Goal: Navigation & Orientation: Find specific page/section

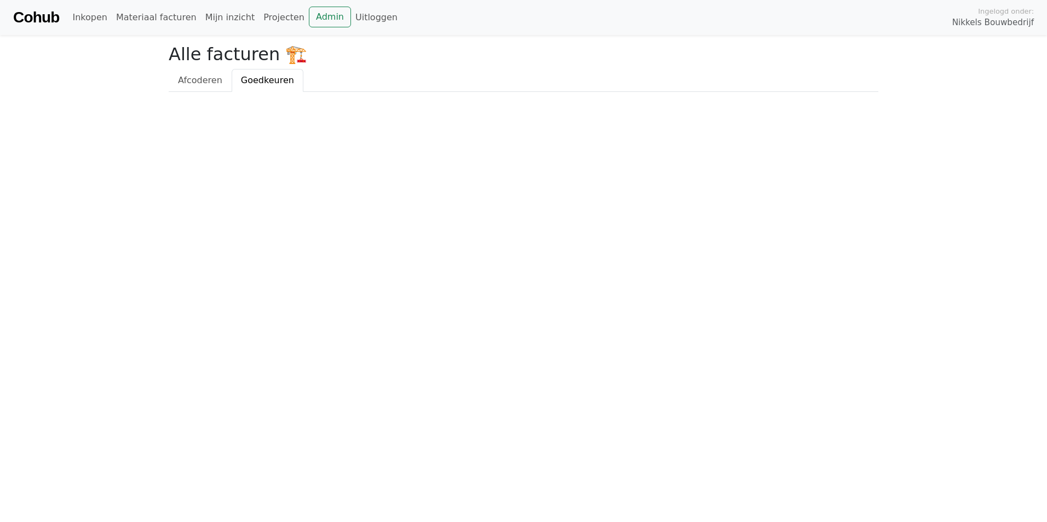
click at [259, 86] on link "Goedkeuren" at bounding box center [268, 80] width 72 height 23
click at [267, 18] on link "Projecten" at bounding box center [284, 18] width 50 height 22
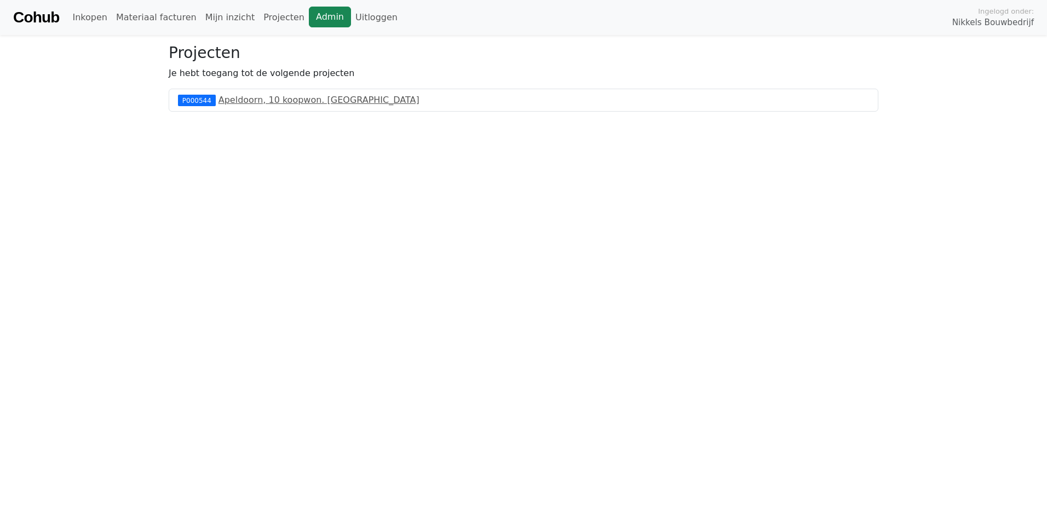
click at [309, 19] on link "Admin" at bounding box center [330, 17] width 42 height 21
click at [231, 20] on link "Mijn inzicht" at bounding box center [230, 18] width 59 height 22
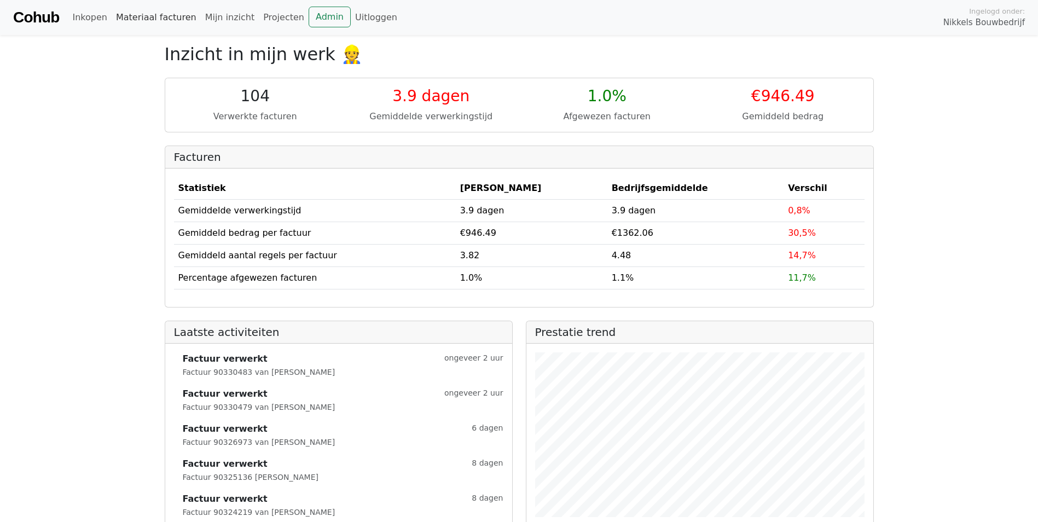
click at [154, 21] on link "Materiaal facturen" at bounding box center [156, 18] width 89 height 22
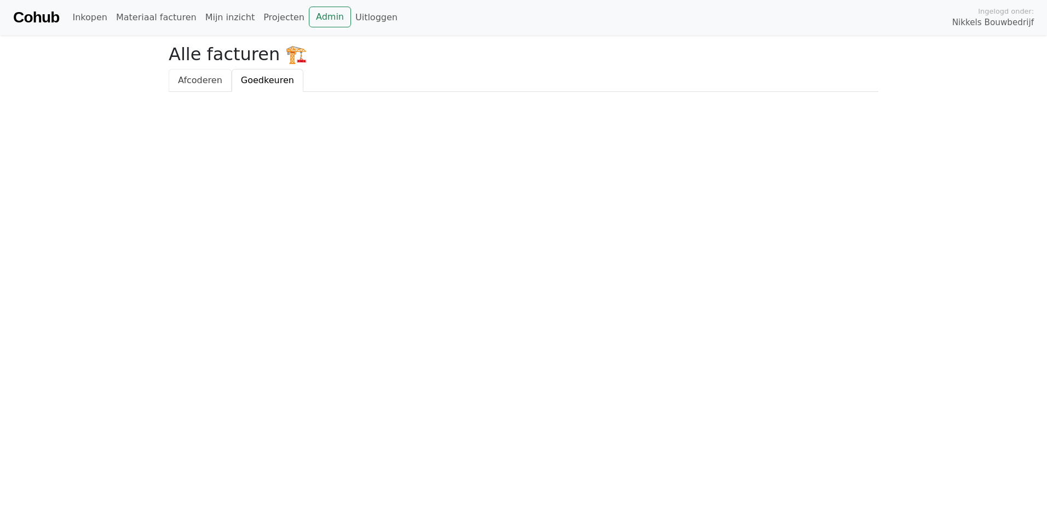
click at [194, 81] on span "Afcoderen" at bounding box center [200, 80] width 44 height 10
click at [209, 20] on link "Mijn inzicht" at bounding box center [230, 18] width 59 height 22
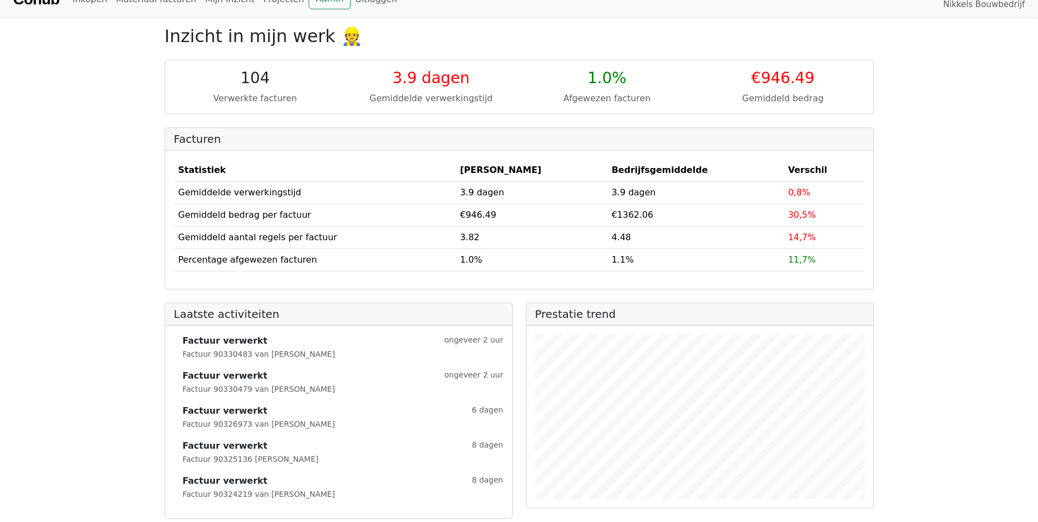
scroll to position [28, 0]
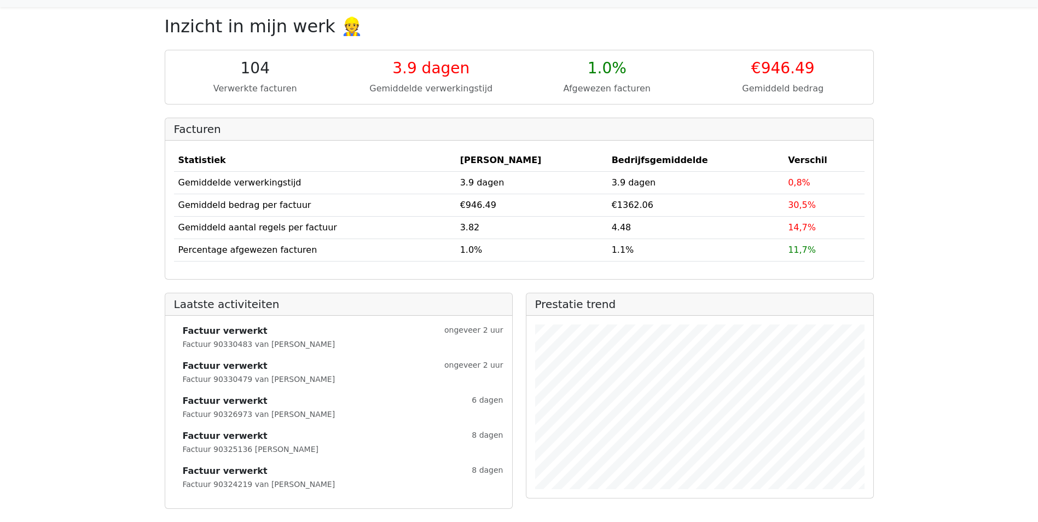
click at [597, 60] on div "1.0%" at bounding box center [607, 68] width 163 height 19
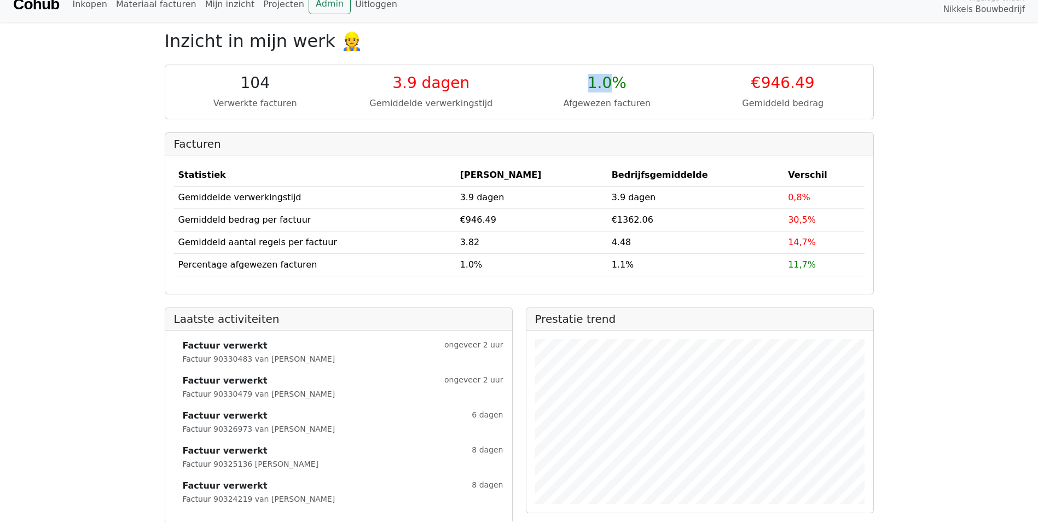
scroll to position [0, 0]
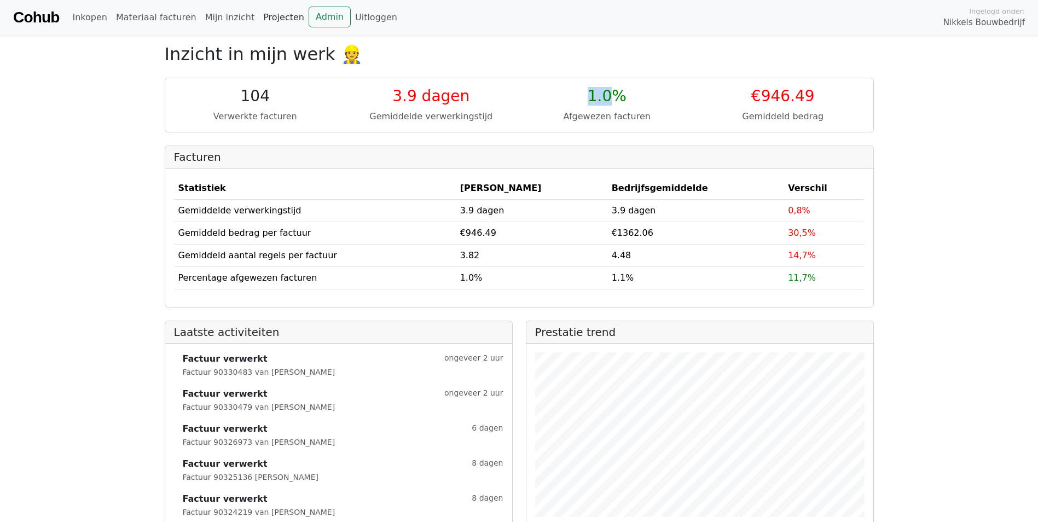
click at [274, 18] on link "Projecten" at bounding box center [284, 18] width 50 height 22
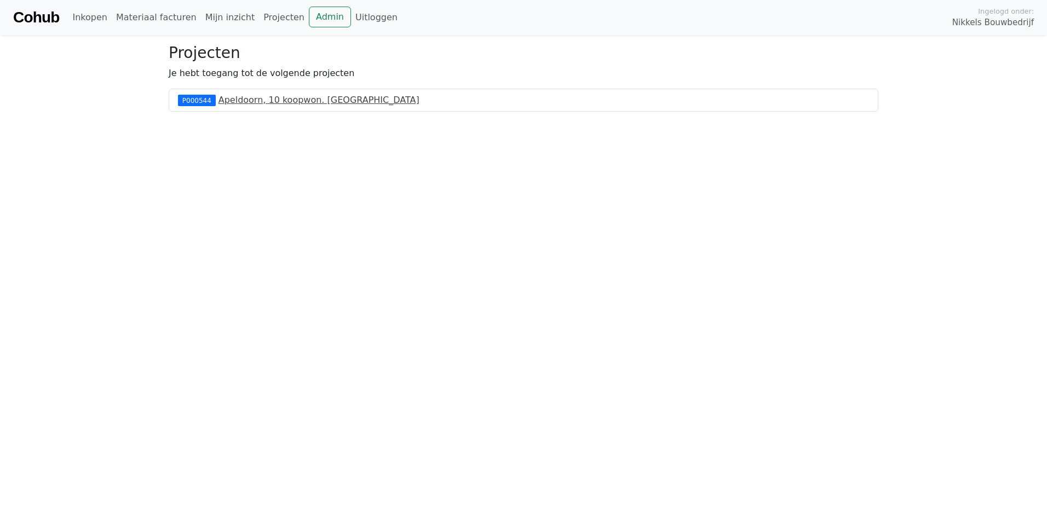
click at [273, 101] on link "Apeldoorn, 10 koopwon. [GEOGRAPHIC_DATA]" at bounding box center [318, 100] width 201 height 10
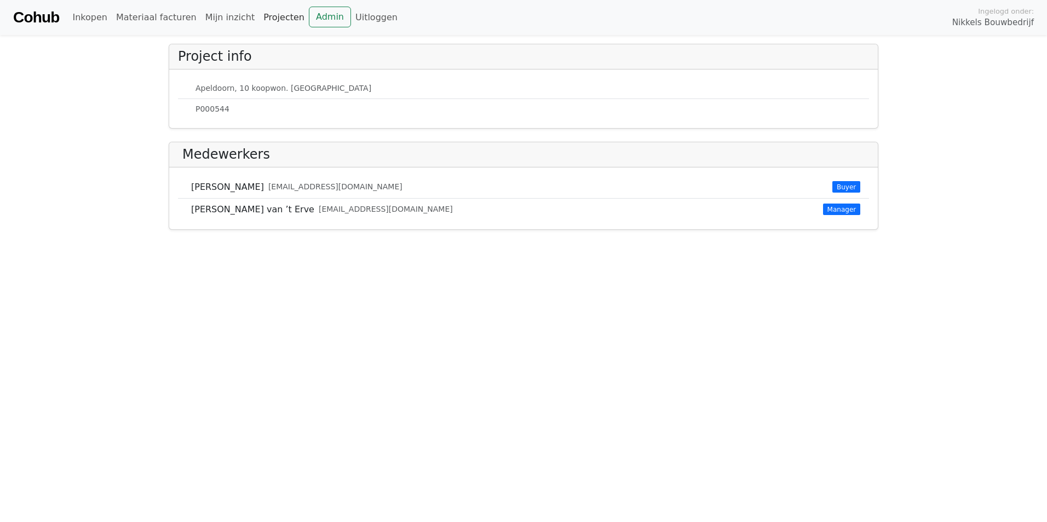
click at [263, 23] on link "Projecten" at bounding box center [284, 18] width 50 height 22
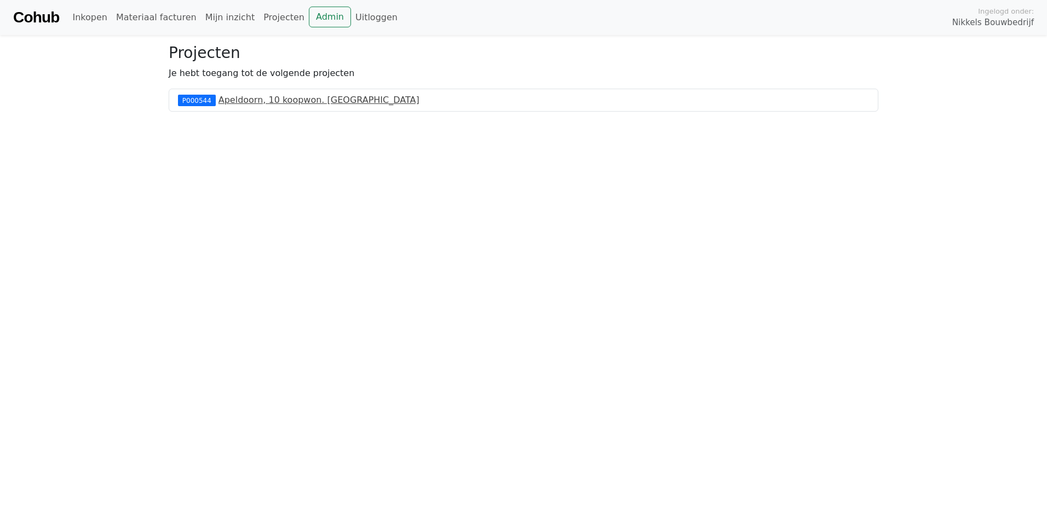
click at [278, 96] on link "Apeldoorn, 10 koopwon. [GEOGRAPHIC_DATA]" at bounding box center [318, 100] width 201 height 10
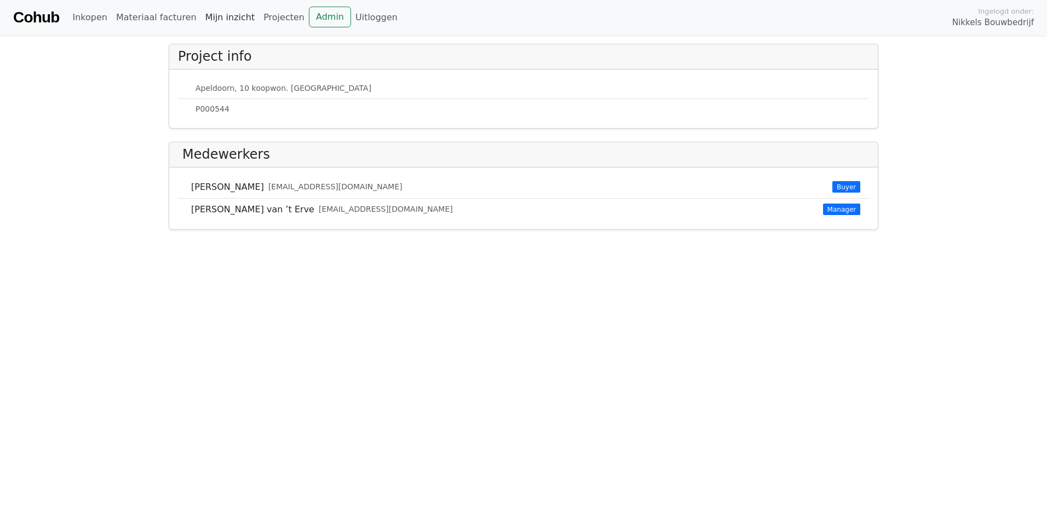
click at [228, 12] on link "Mijn inzicht" at bounding box center [230, 18] width 59 height 22
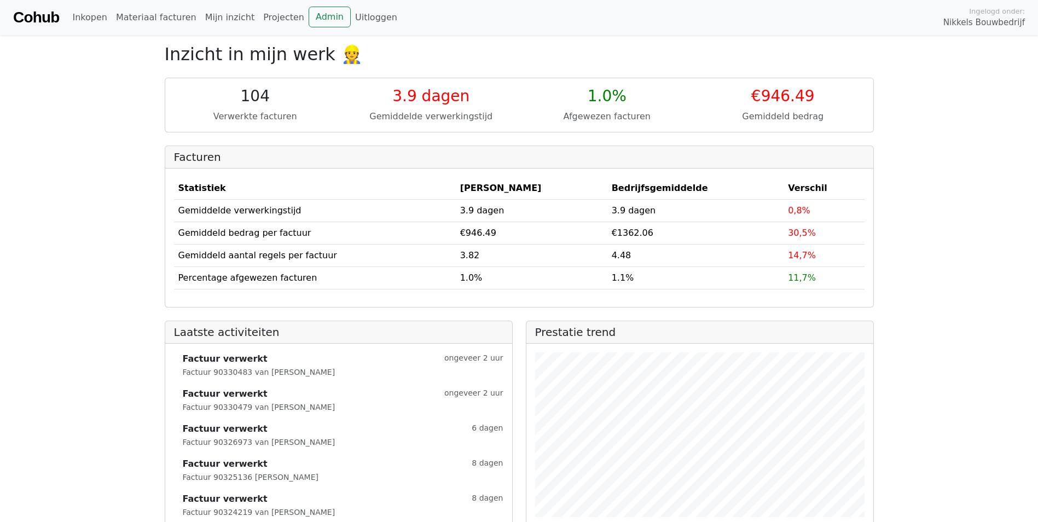
scroll to position [28, 0]
